Goal: Information Seeking & Learning: Check status

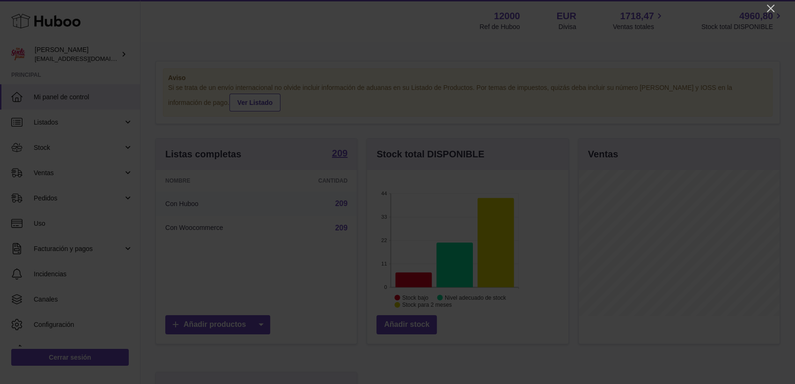
scroll to position [146, 201]
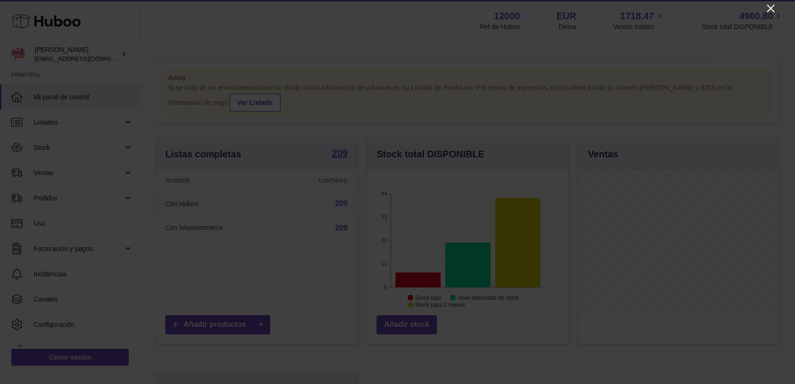
click at [767, 9] on icon "Close" at bounding box center [770, 8] width 11 height 11
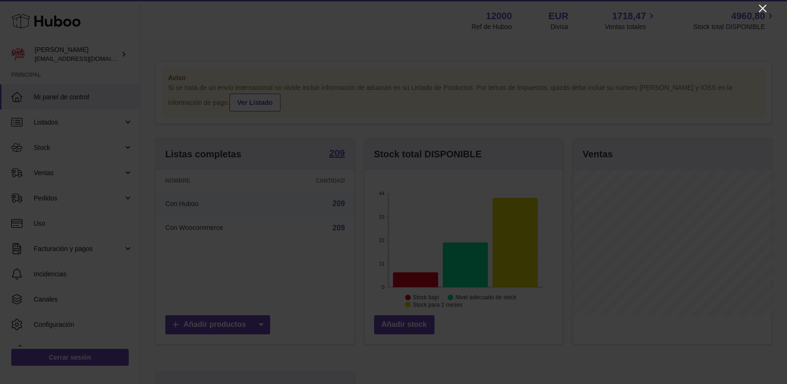
scroll to position [468191, 468139]
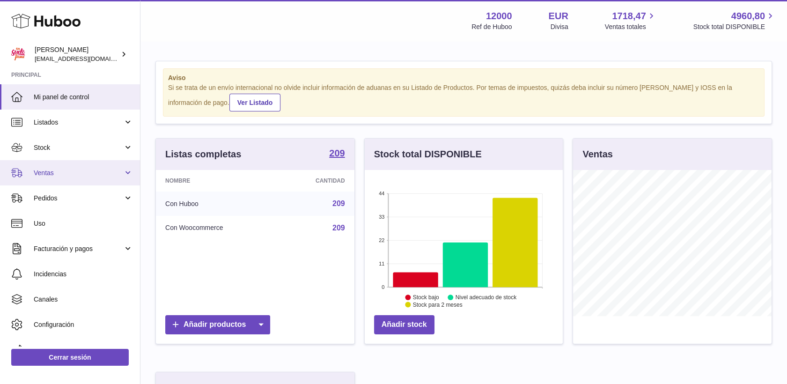
click at [35, 172] on span "Ventas" at bounding box center [78, 173] width 89 height 9
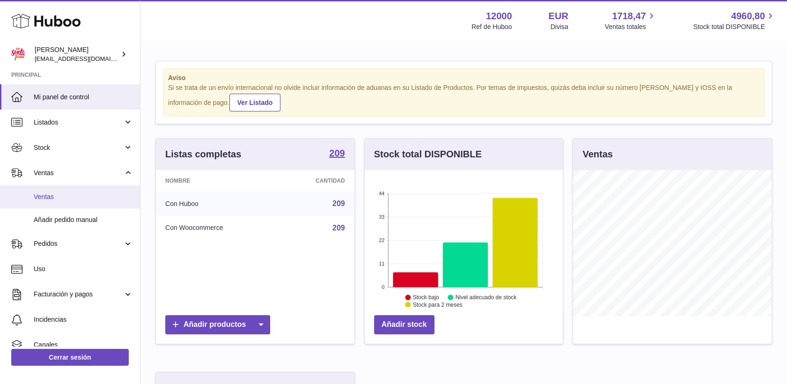
click at [55, 192] on span "Ventas" at bounding box center [83, 196] width 99 height 9
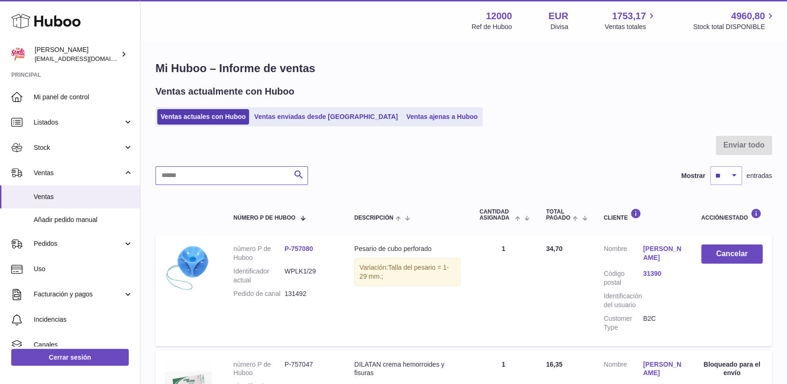
click at [235, 173] on input "text" at bounding box center [231, 175] width 153 height 19
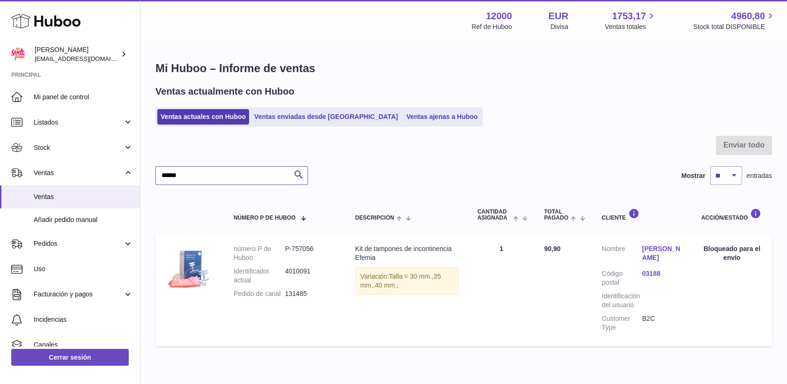
type input "******"
click at [657, 259] on link "María Isabel García Rodríguez" at bounding box center [662, 253] width 40 height 18
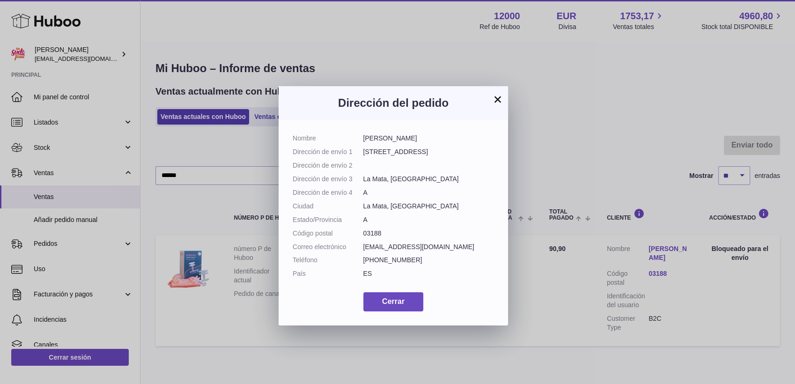
click at [497, 101] on button "×" at bounding box center [497, 99] width 11 height 11
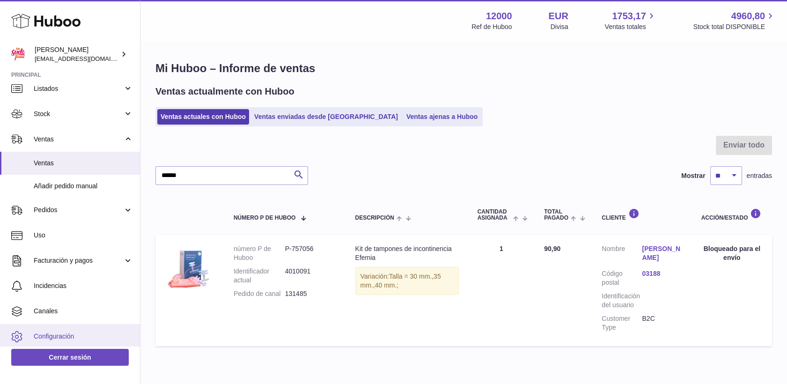
scroll to position [61, 0]
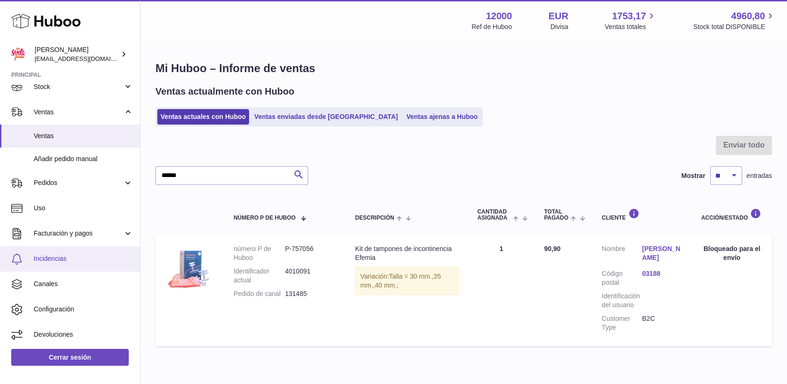
click at [53, 258] on span "Incidencias" at bounding box center [83, 258] width 99 height 9
